Goal: Task Accomplishment & Management: Manage account settings

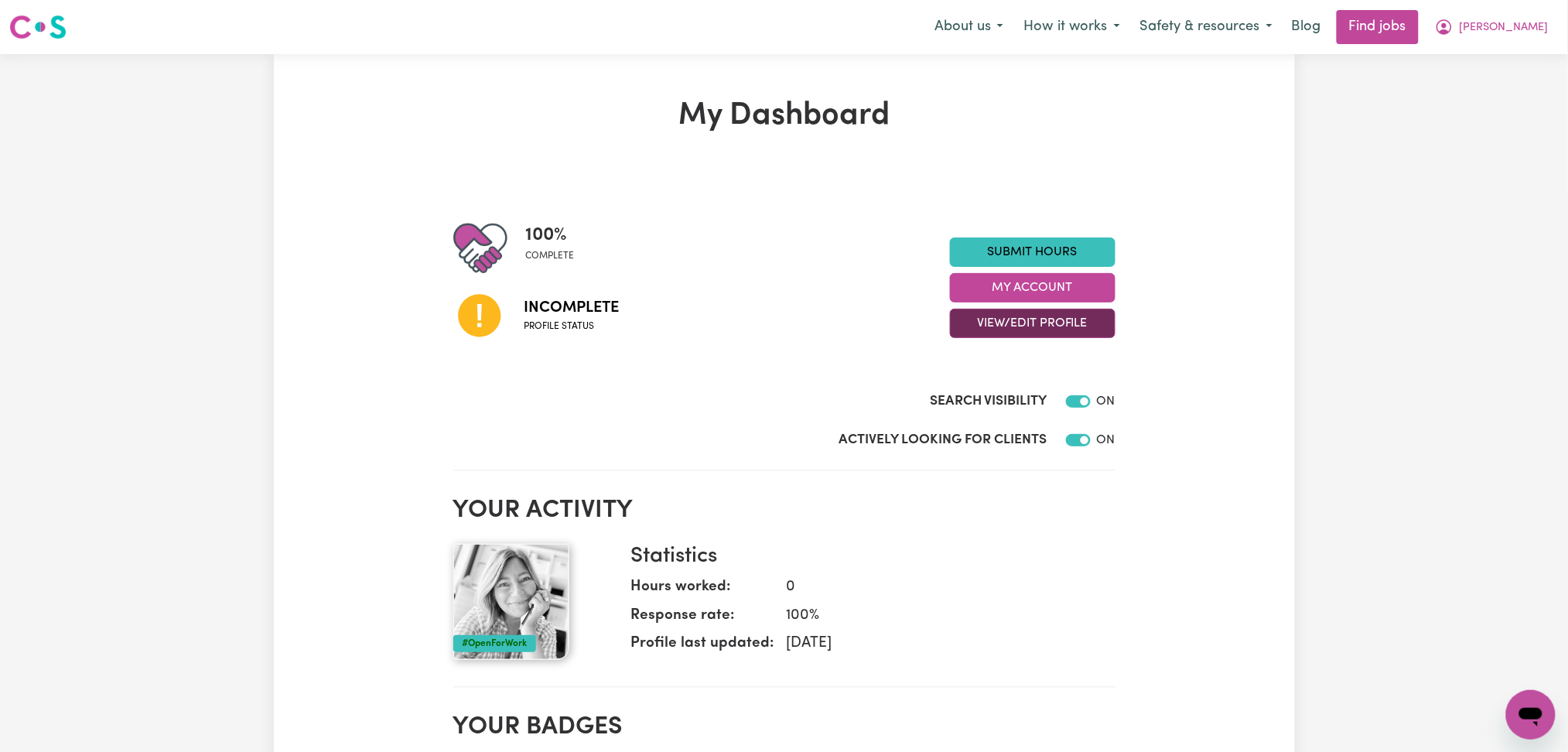
click at [993, 309] on button "View/Edit Profile" at bounding box center [1033, 323] width 165 height 29
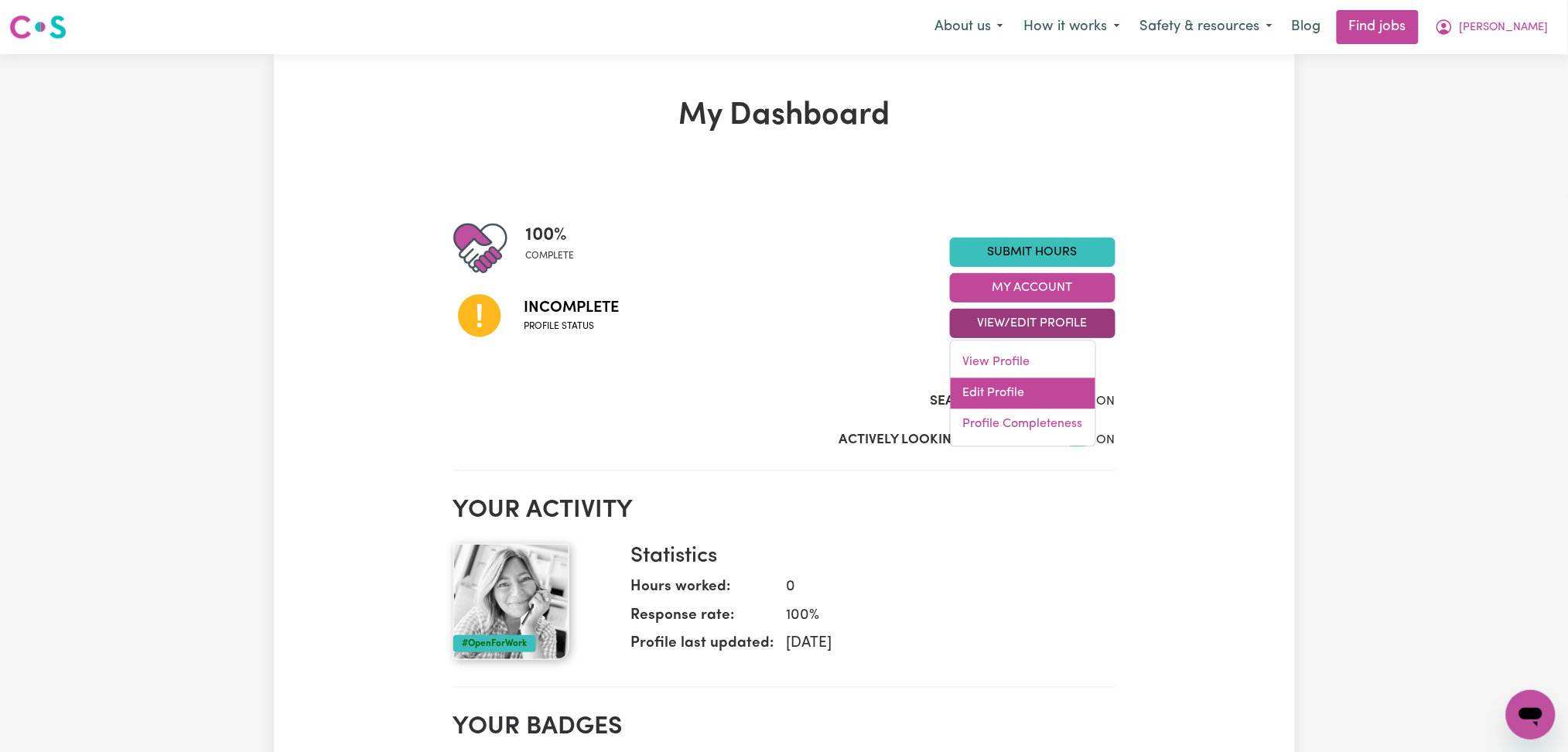
click at [976, 390] on link "Edit Profile" at bounding box center [1023, 394] width 145 height 31
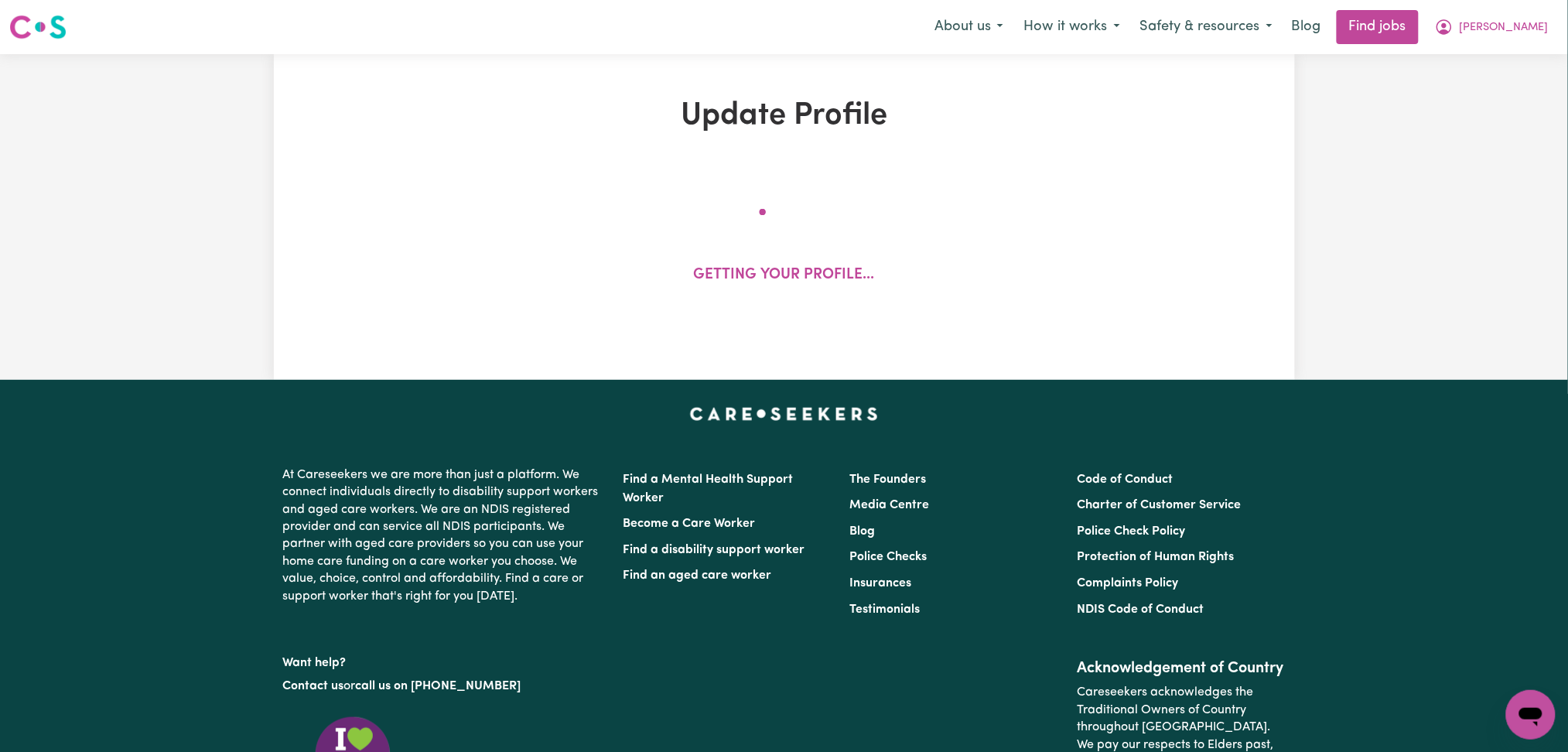
select select "[DEMOGRAPHIC_DATA]"
select select "[DEMOGRAPHIC_DATA] Citizen"
select select "Studying a healthcare related degree or qualification"
select select "60"
select select "80"
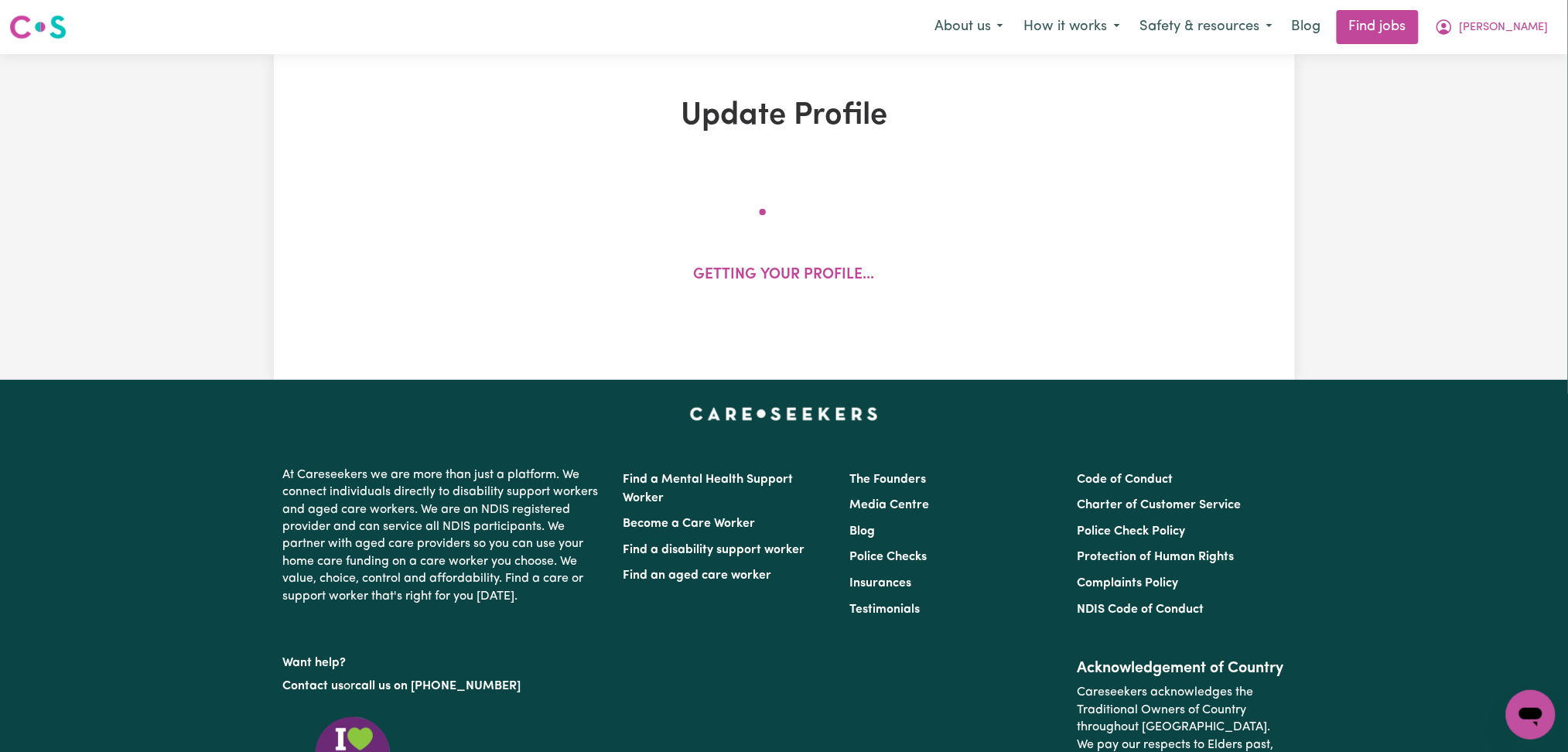
select select "90"
select select "100"
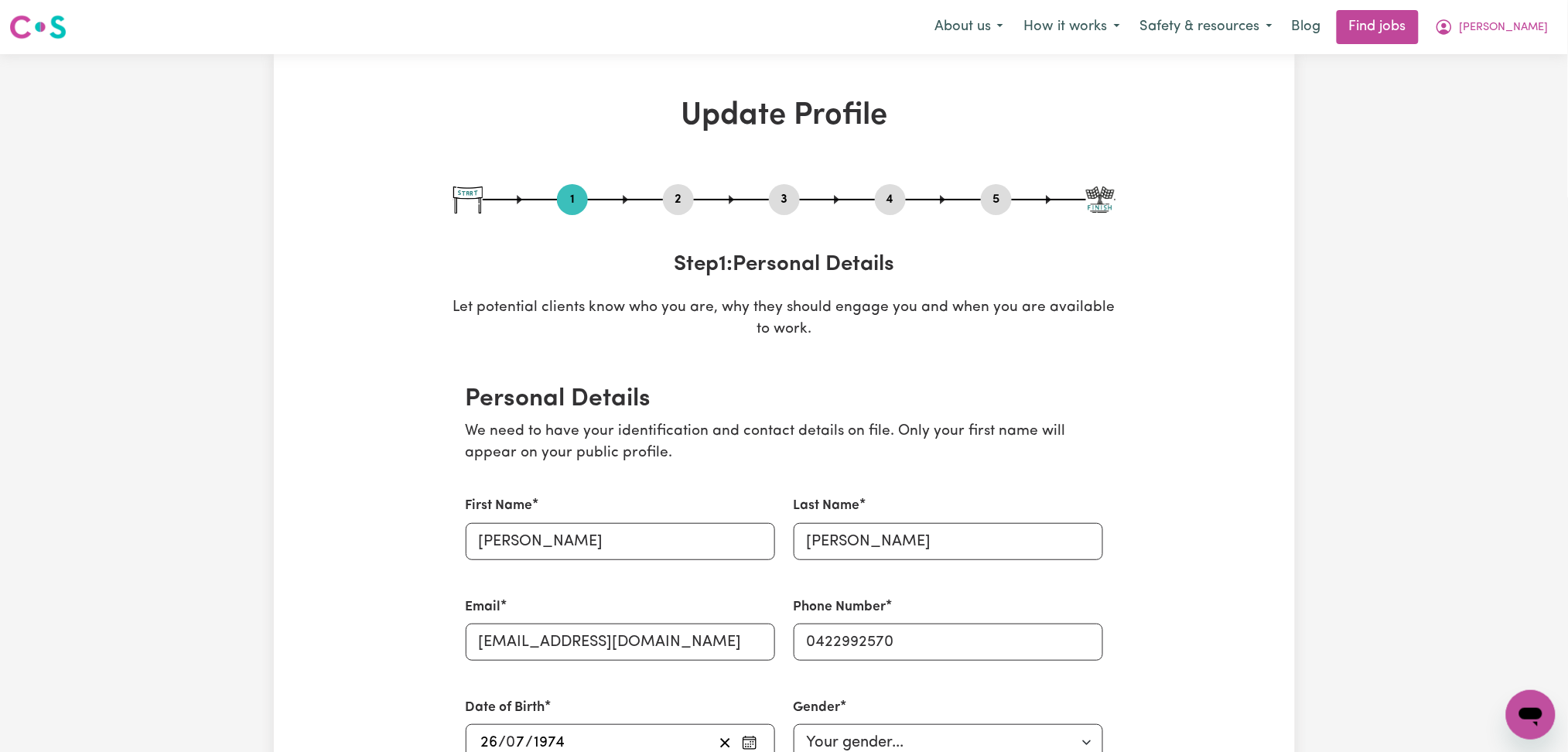
click at [683, 189] on button "2" at bounding box center [678, 200] width 31 height 20
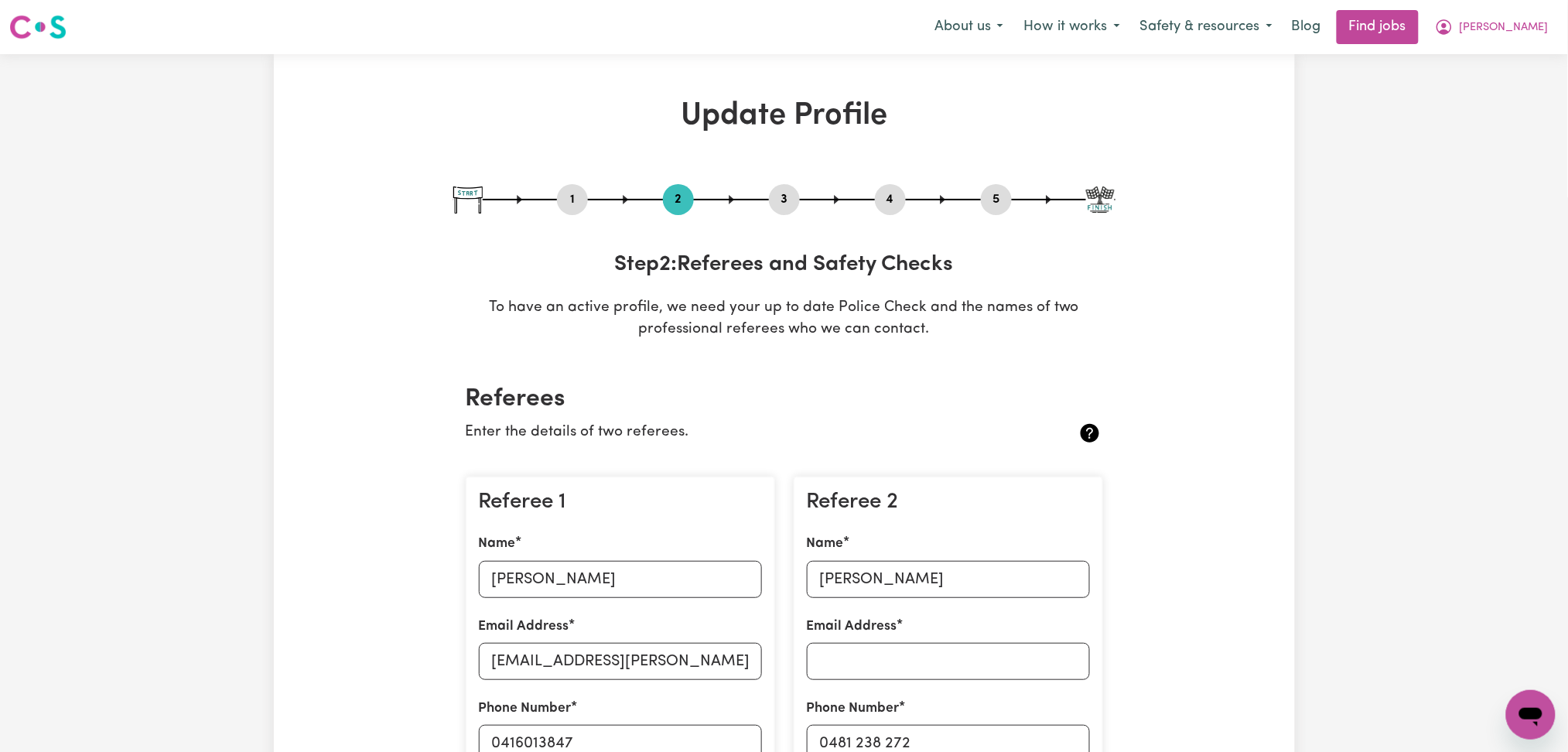
scroll to position [205, 0]
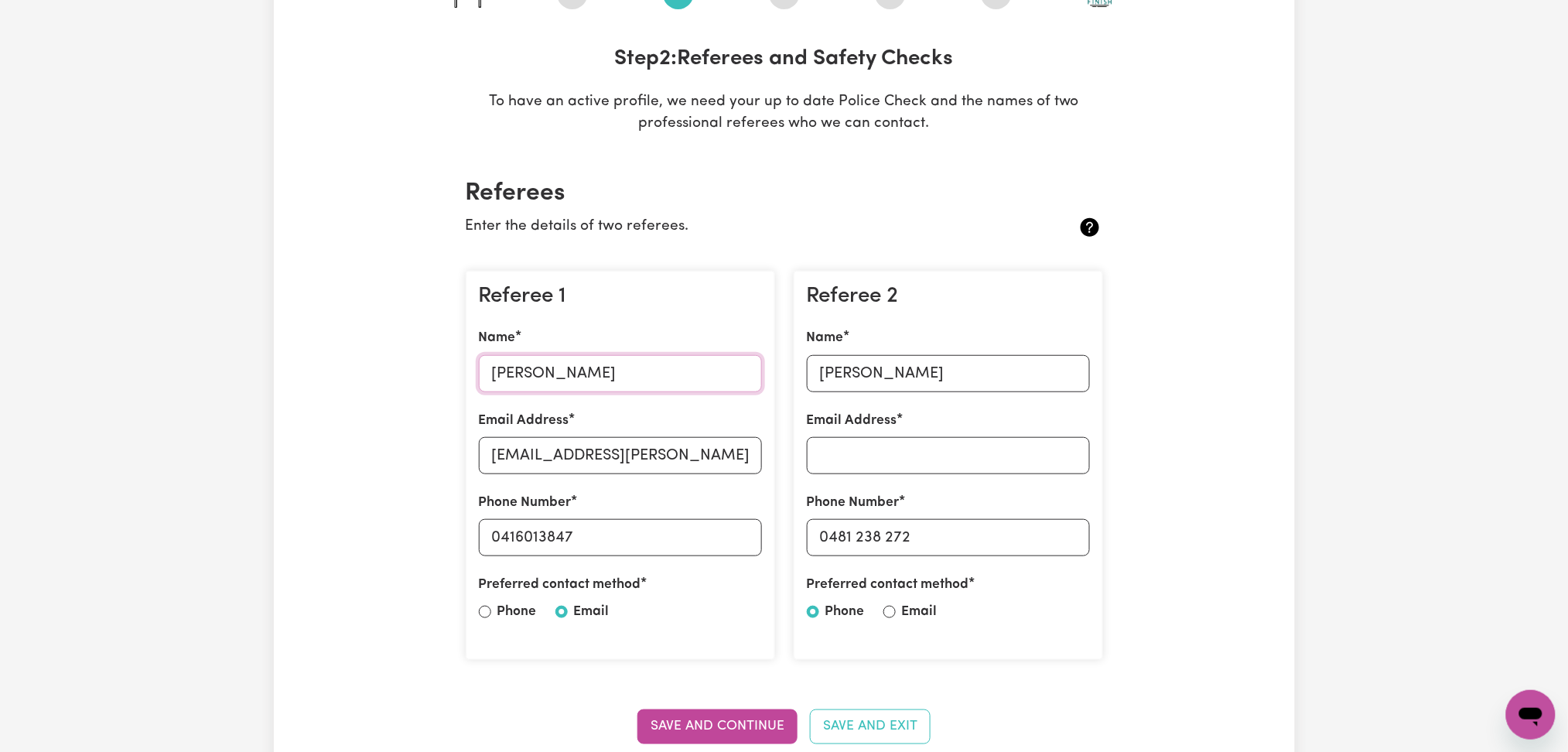
click at [553, 361] on input "[PERSON_NAME]" at bounding box center [620, 374] width 283 height 38
click at [575, 457] on input "[EMAIL_ADDRESS][PERSON_NAME][DOMAIN_NAME]" at bounding box center [620, 456] width 283 height 38
click at [505, 546] on input "0416013847" at bounding box center [620, 538] width 283 height 38
drag, startPoint x: 499, startPoint y: 531, endPoint x: 773, endPoint y: 532, distance: 274.0
click at [773, 532] on div "Referee 1 Name [PERSON_NAME] Address [EMAIL_ADDRESS][PERSON_NAME][DOMAIN_NAME] …" at bounding box center [620, 466] width 309 height 390
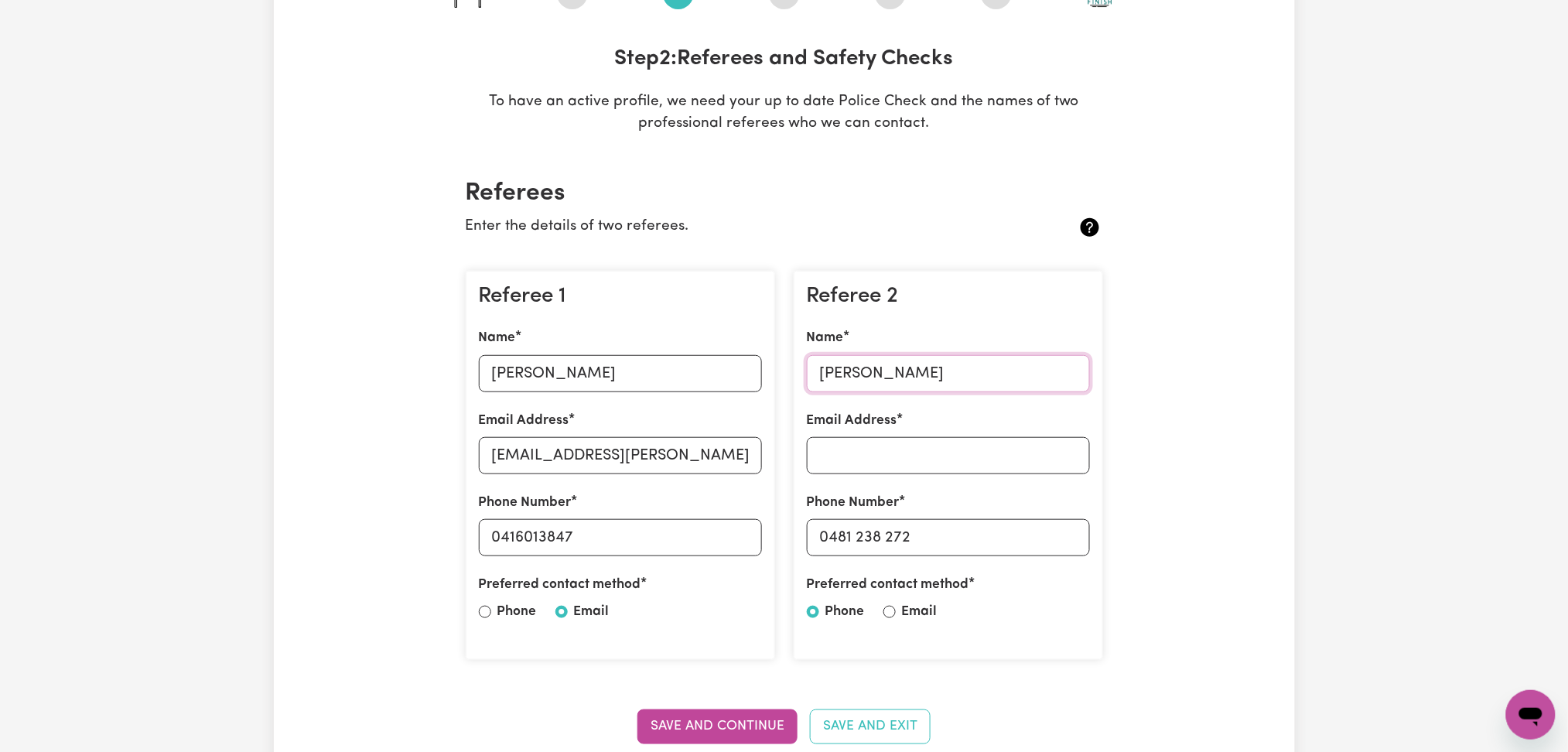
click at [839, 361] on input "[PERSON_NAME]" at bounding box center [948, 374] width 283 height 38
click at [821, 532] on input "0481 238 272" at bounding box center [948, 538] width 283 height 38
drag, startPoint x: 833, startPoint y: 532, endPoint x: 998, endPoint y: 532, distance: 165.0
click at [998, 532] on input "0481 238 272" at bounding box center [948, 538] width 283 height 38
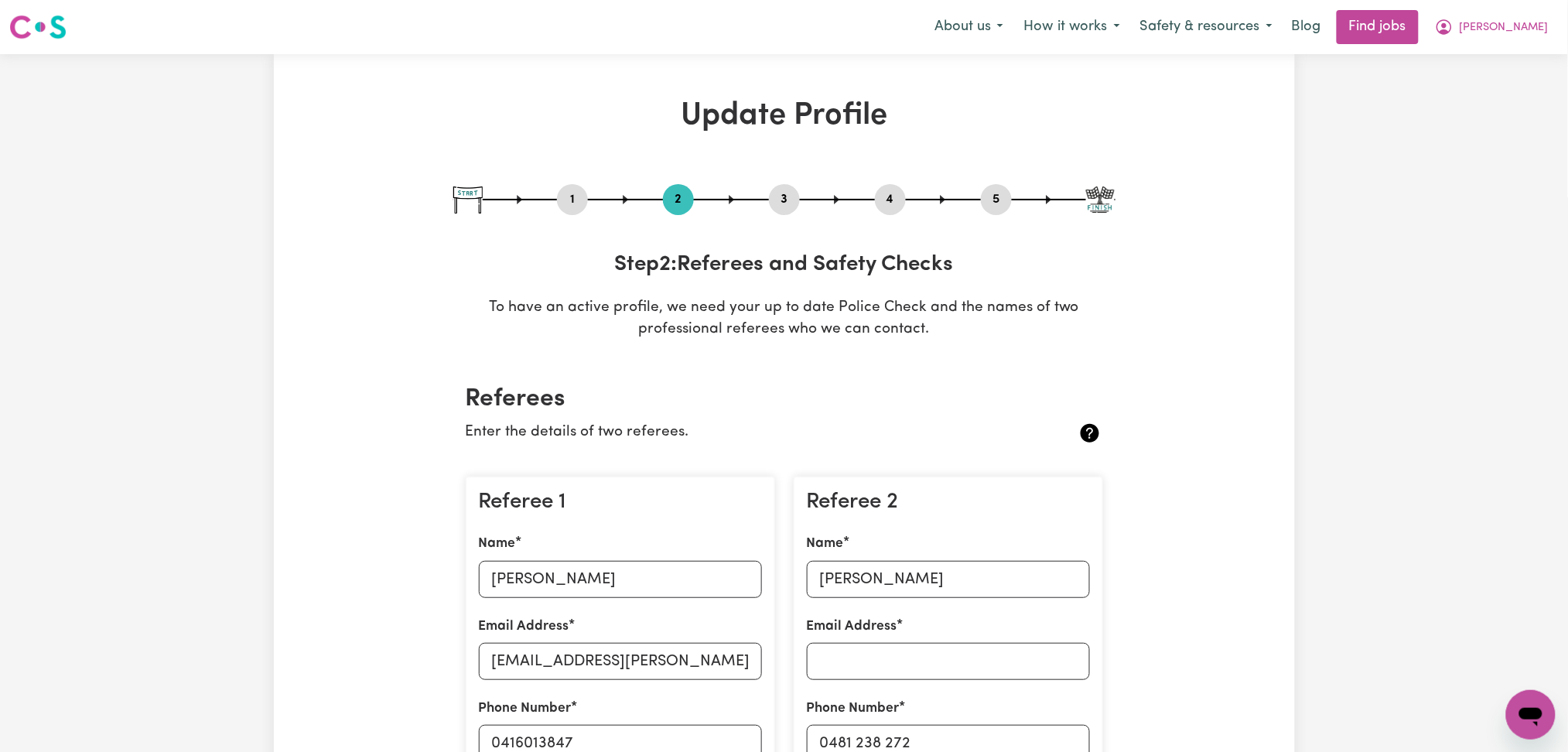
click at [887, 187] on div "4" at bounding box center [891, 200] width 31 height 31
click at [887, 199] on button "4" at bounding box center [891, 200] width 31 height 20
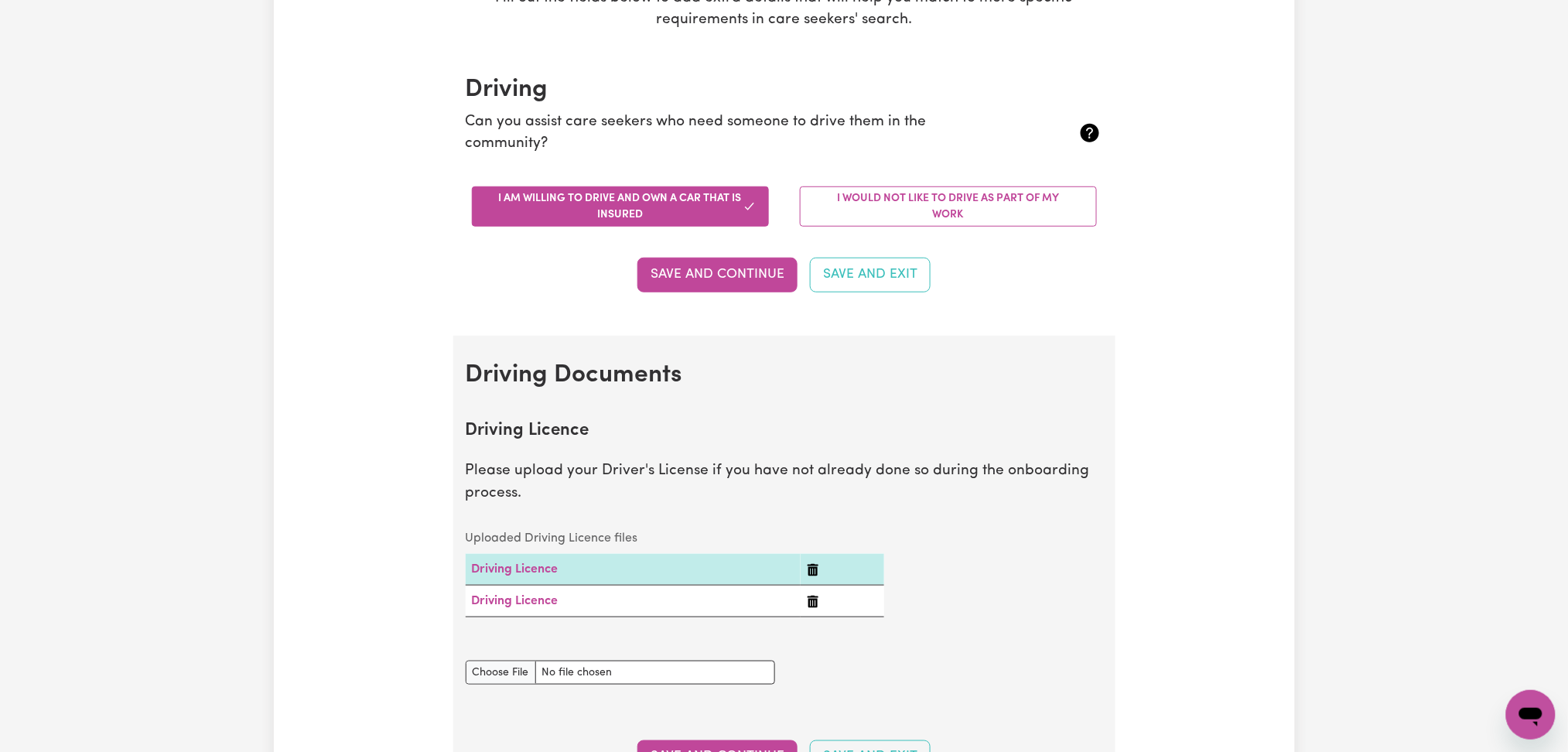
scroll to position [103, 0]
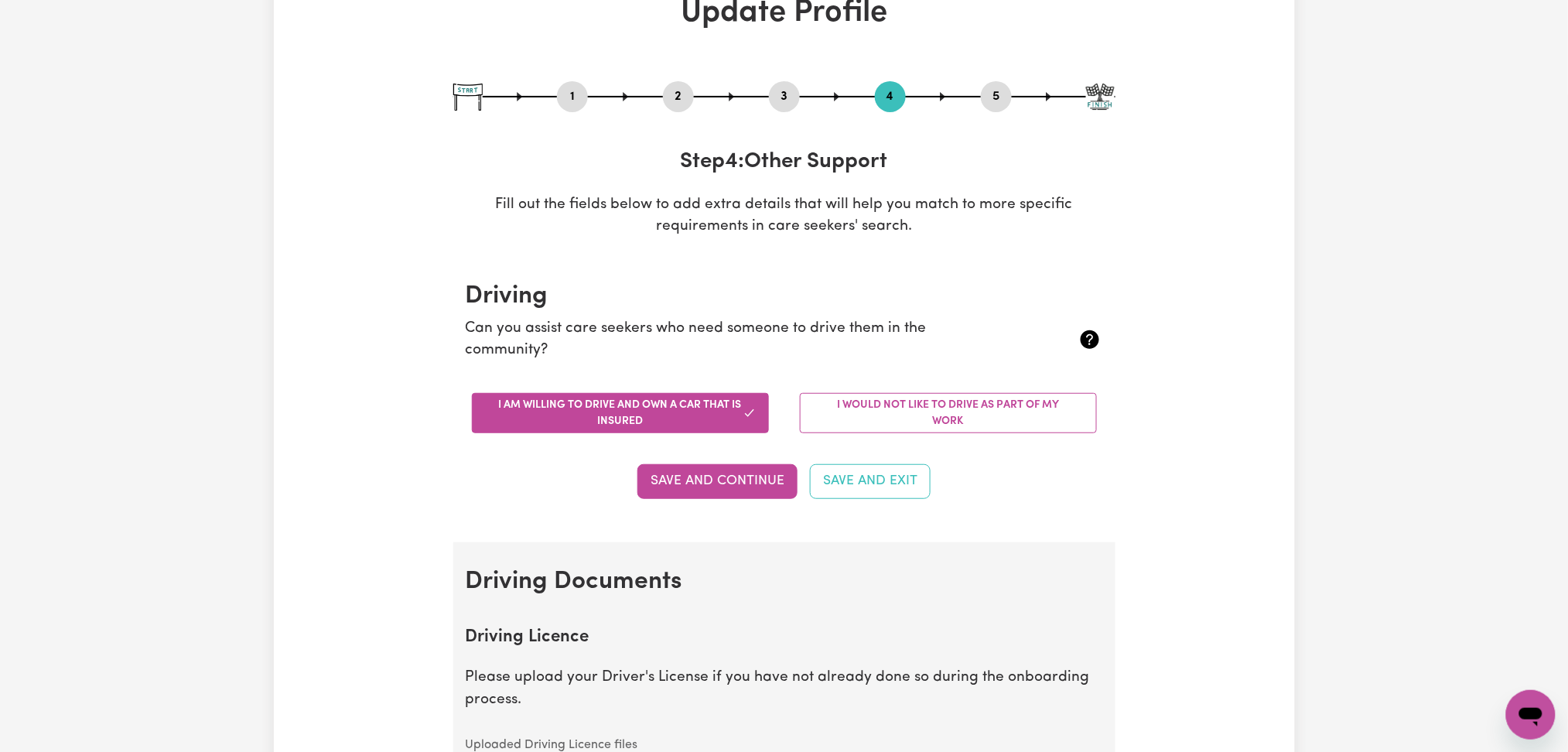
click at [1002, 93] on button "5" at bounding box center [996, 97] width 31 height 20
select select "I am providing services by being employed by an organisation"
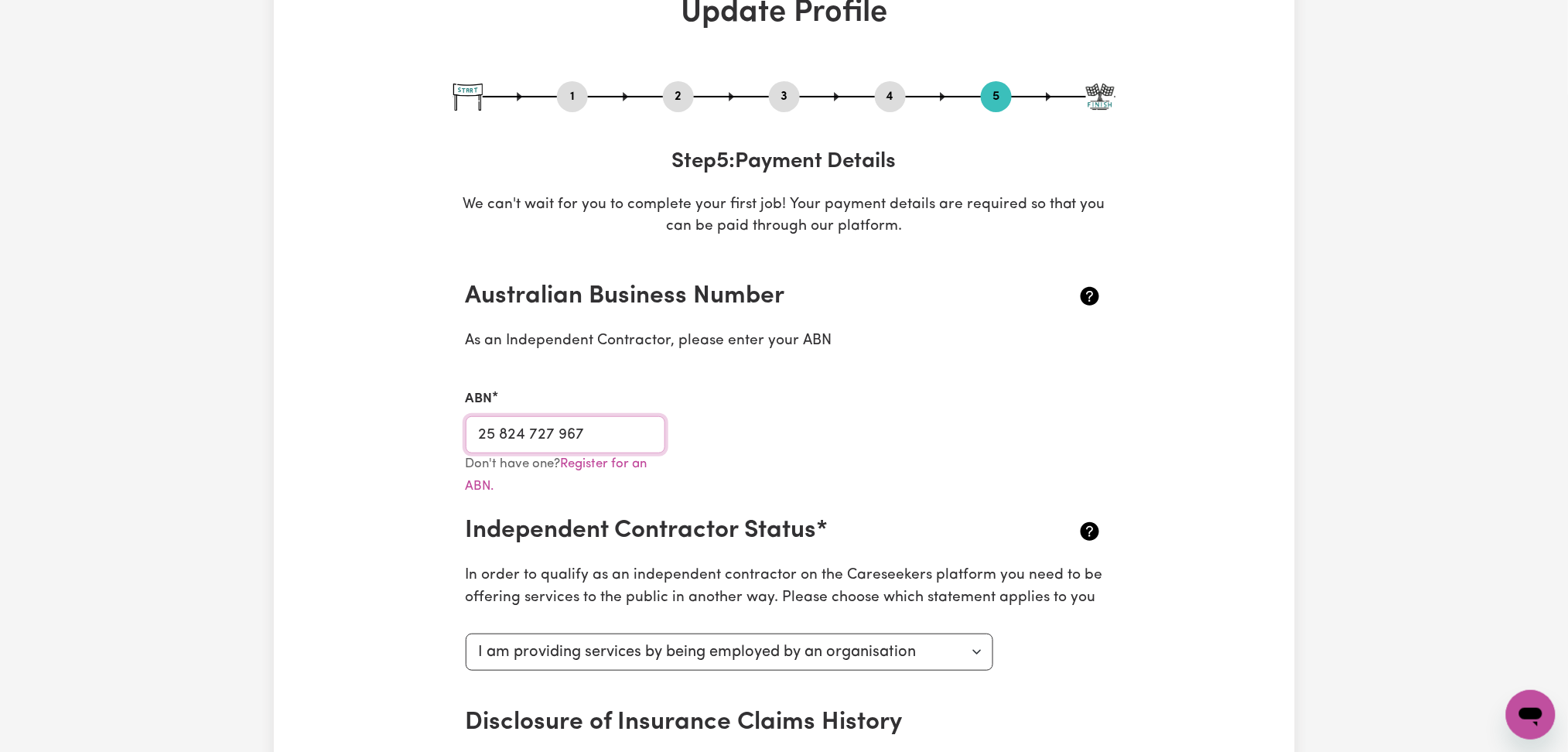
click at [487, 440] on input "25 824 727 967" at bounding box center [565, 435] width 200 height 38
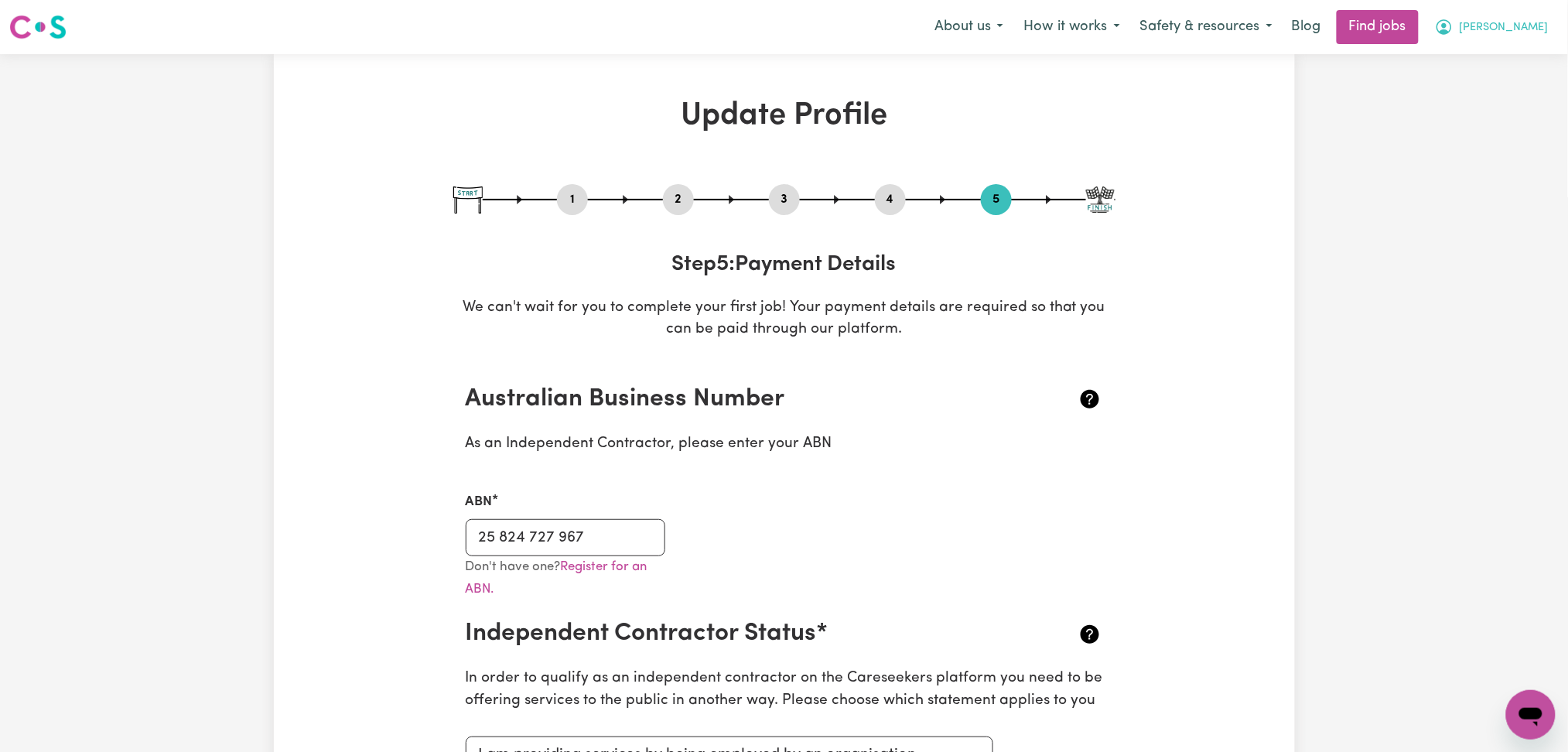
click at [1546, 12] on button "[PERSON_NAME]" at bounding box center [1491, 27] width 134 height 32
click at [1444, 125] on link "Logout" at bounding box center [1496, 119] width 122 height 29
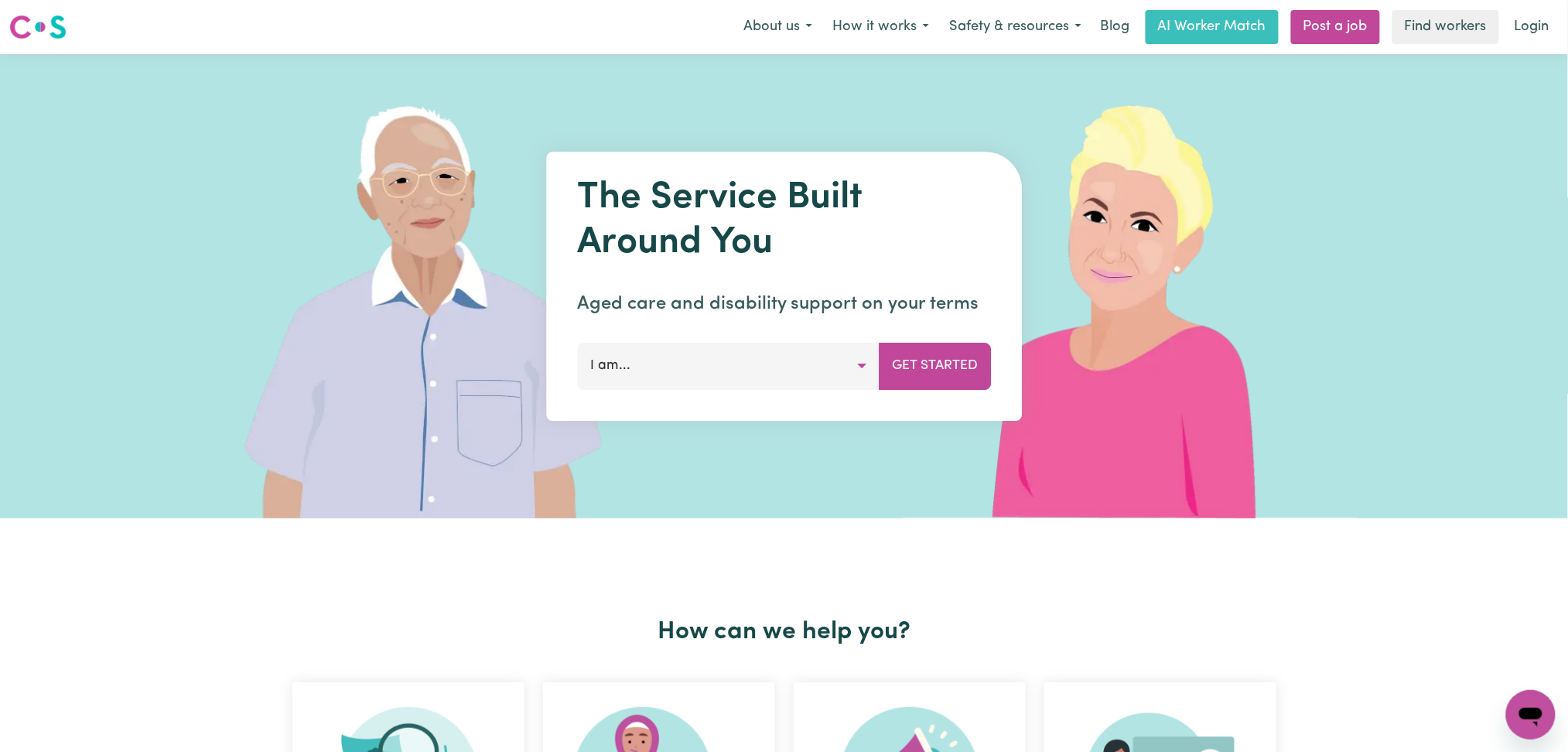
click at [1548, 35] on link "Login" at bounding box center [1531, 27] width 54 height 34
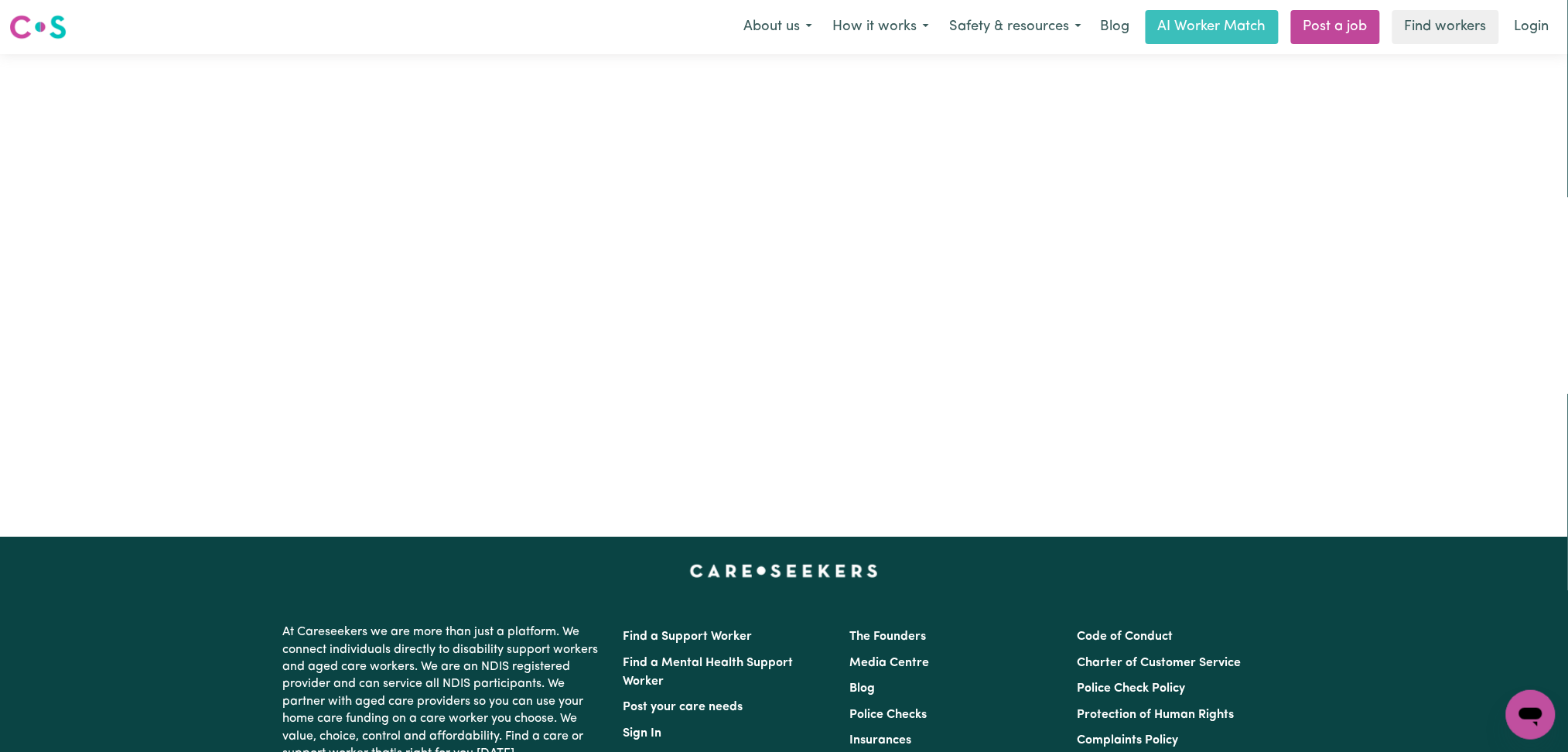
click at [714, 119] on div "Care workers and care seekers sign in here Support Coordinators sign in here Pr…" at bounding box center [784, 296] width 784 height 483
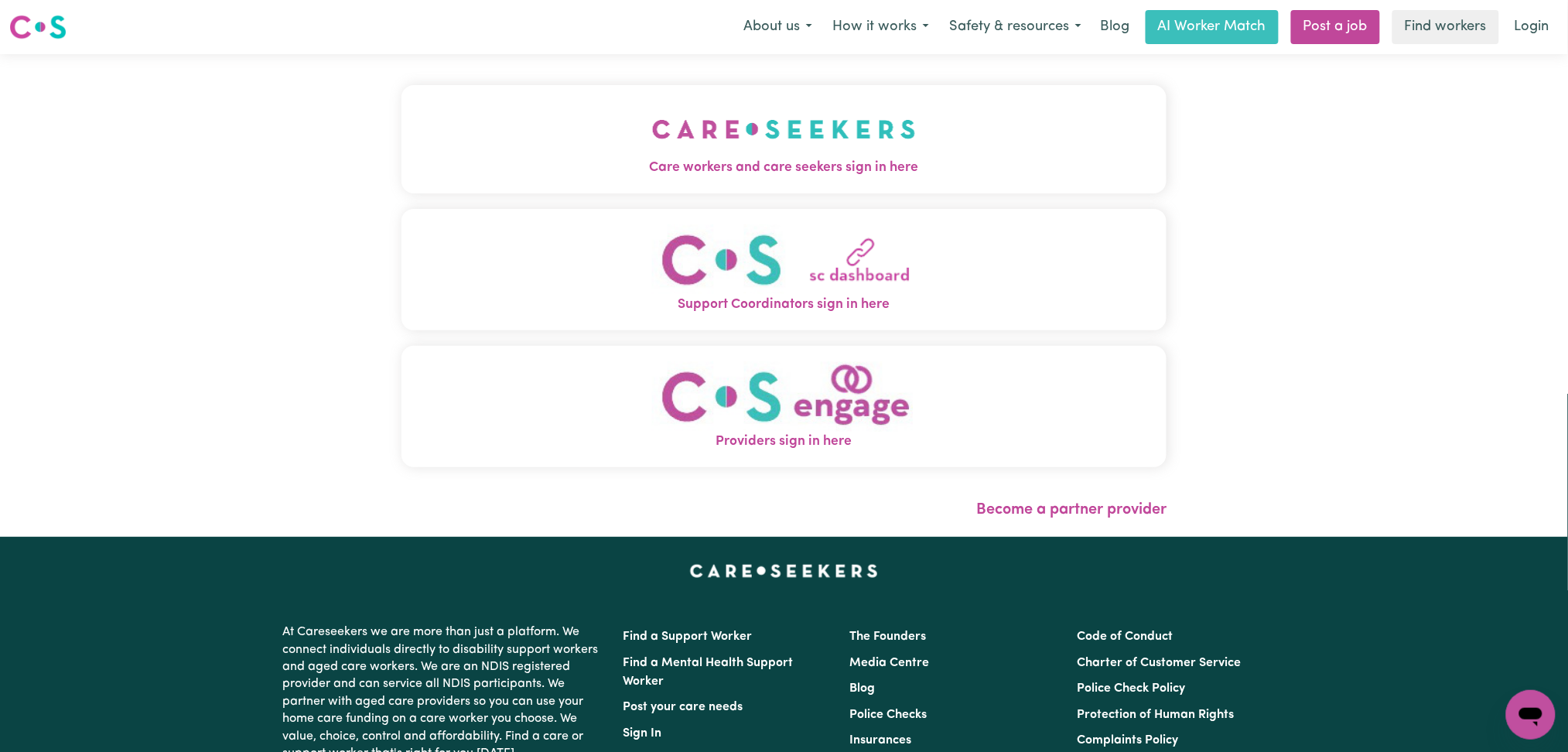
click at [533, 148] on button "Care workers and care seekers sign in here" at bounding box center [784, 139] width 766 height 108
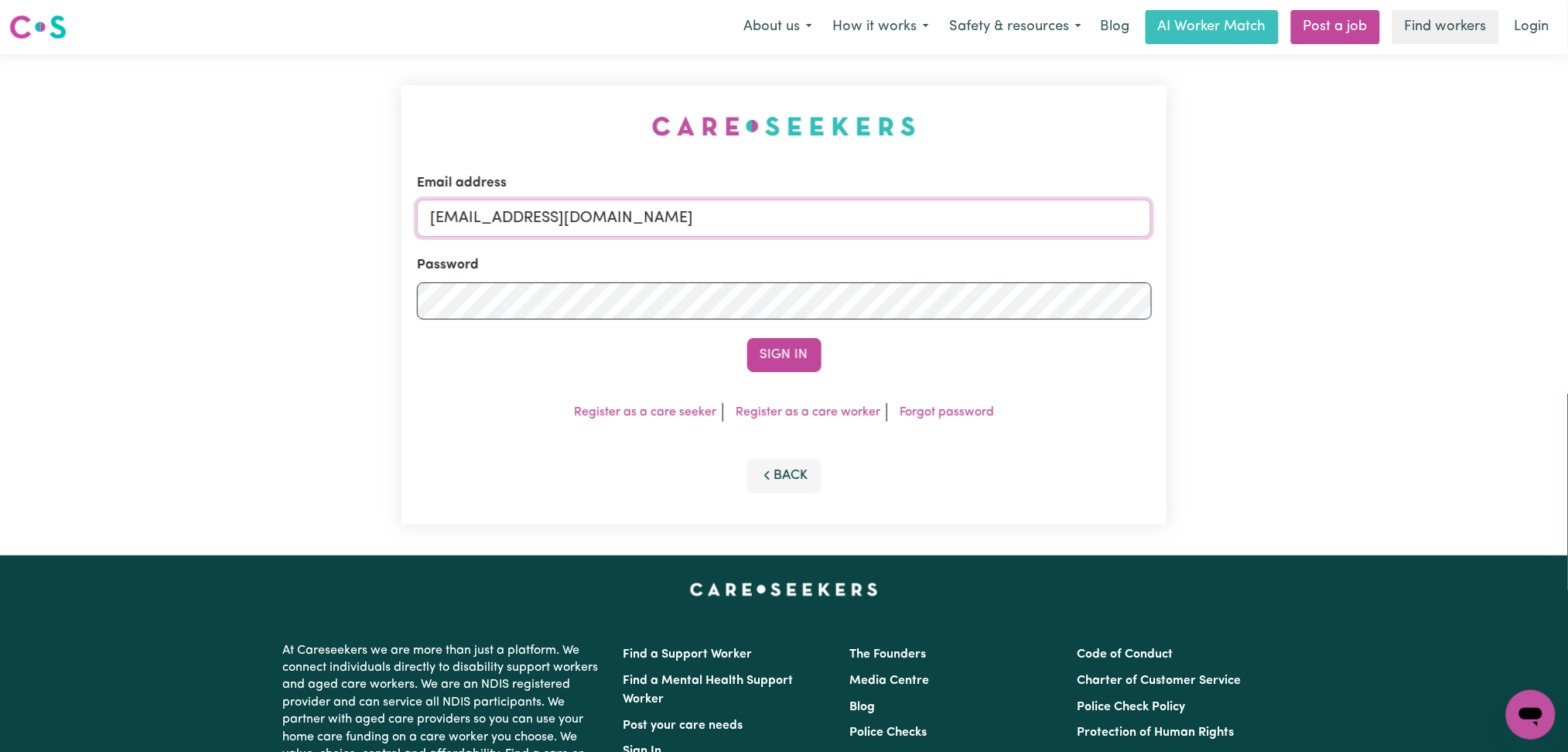
click at [589, 204] on input "[EMAIL_ADDRESS][DOMAIN_NAME]" at bounding box center [784, 218] width 735 height 38
drag, startPoint x: 516, startPoint y: 214, endPoint x: 863, endPoint y: 227, distance: 347.2
click at [857, 247] on form "Email address Superuser~[EMAIL_ADDRESS][DOMAIN_NAME] Password Sign In" at bounding box center [784, 272] width 735 height 199
type input "Superuser~[EMAIL_ADDRESS][DOMAIN_NAME]"
click at [747, 338] on button "Sign In" at bounding box center [784, 356] width 74 height 34
